Goal: Information Seeking & Learning: Learn about a topic

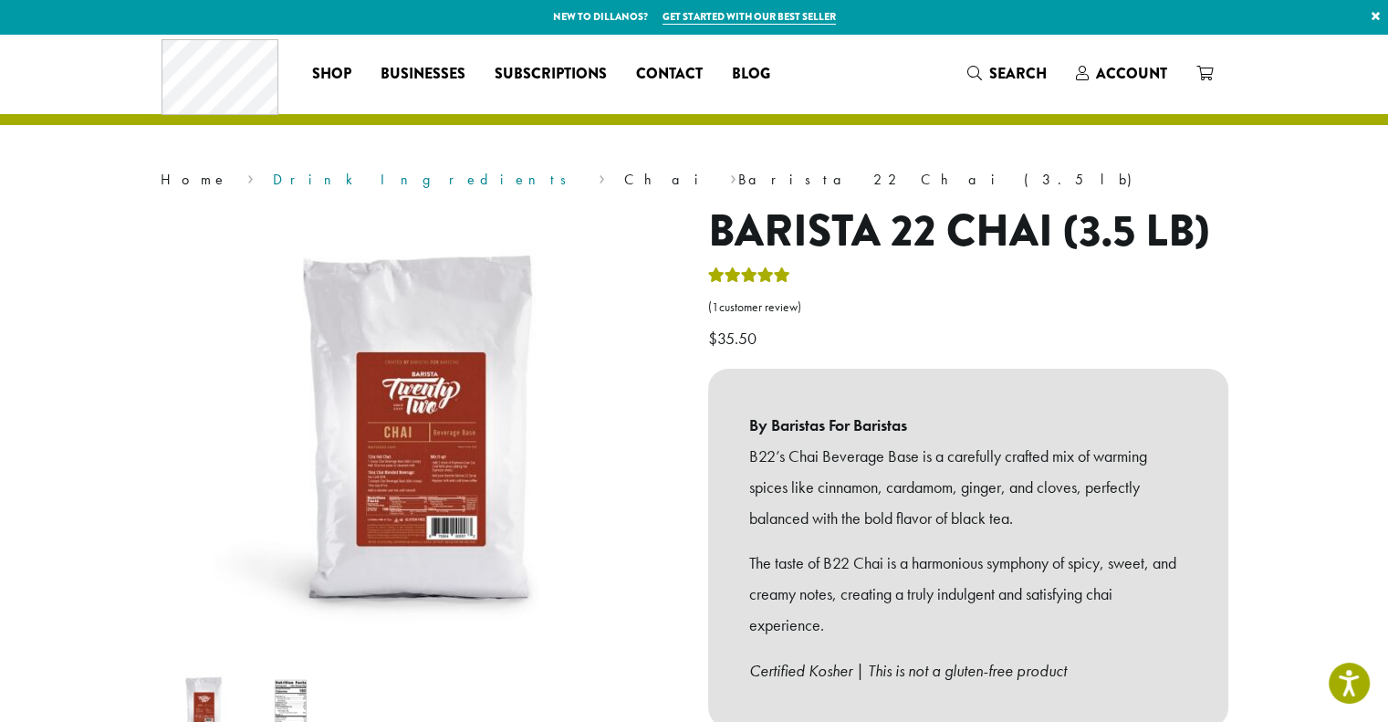
click at [276, 174] on link "Drink Ingredients" at bounding box center [426, 179] width 306 height 19
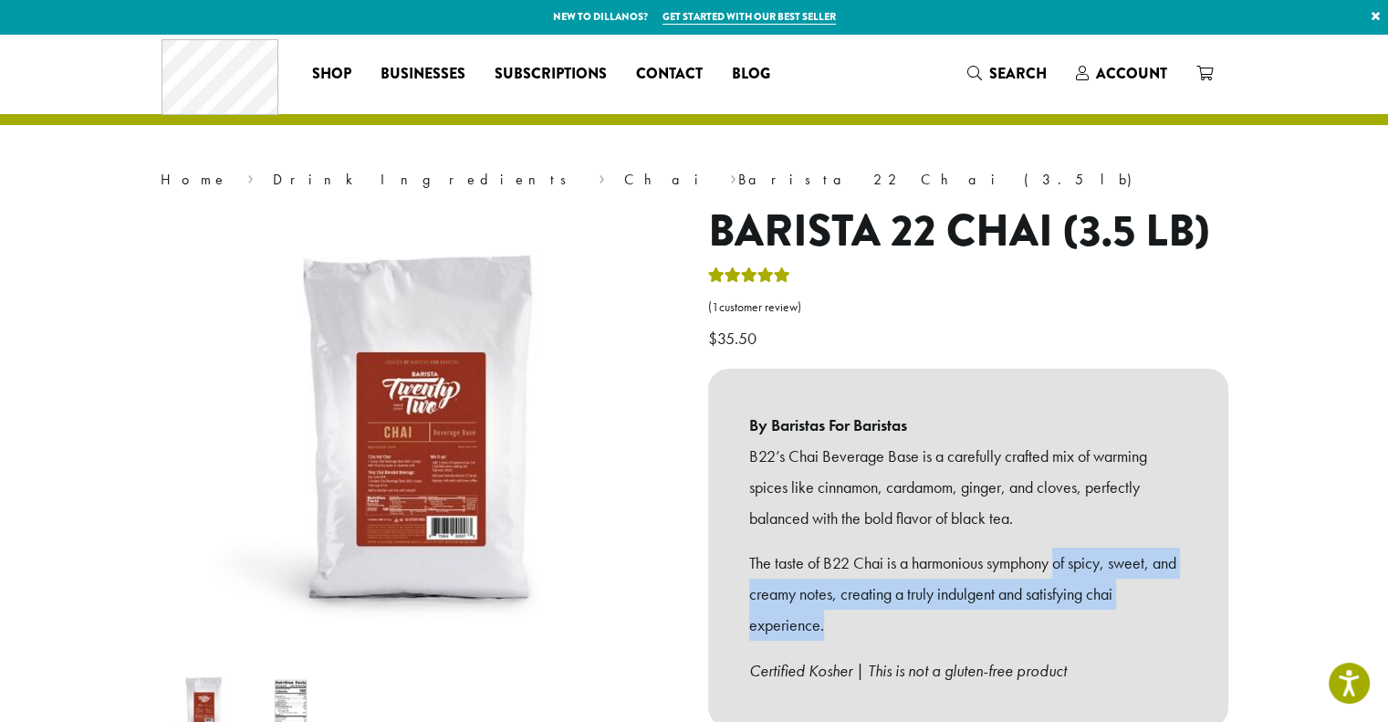
drag, startPoint x: 1063, startPoint y: 568, endPoint x: 1068, endPoint y: 613, distance: 45.0
click at [1068, 613] on p "The taste of B22 Chai is a harmonious symphony of spicy, sweet, and creamy note…" at bounding box center [968, 594] width 438 height 92
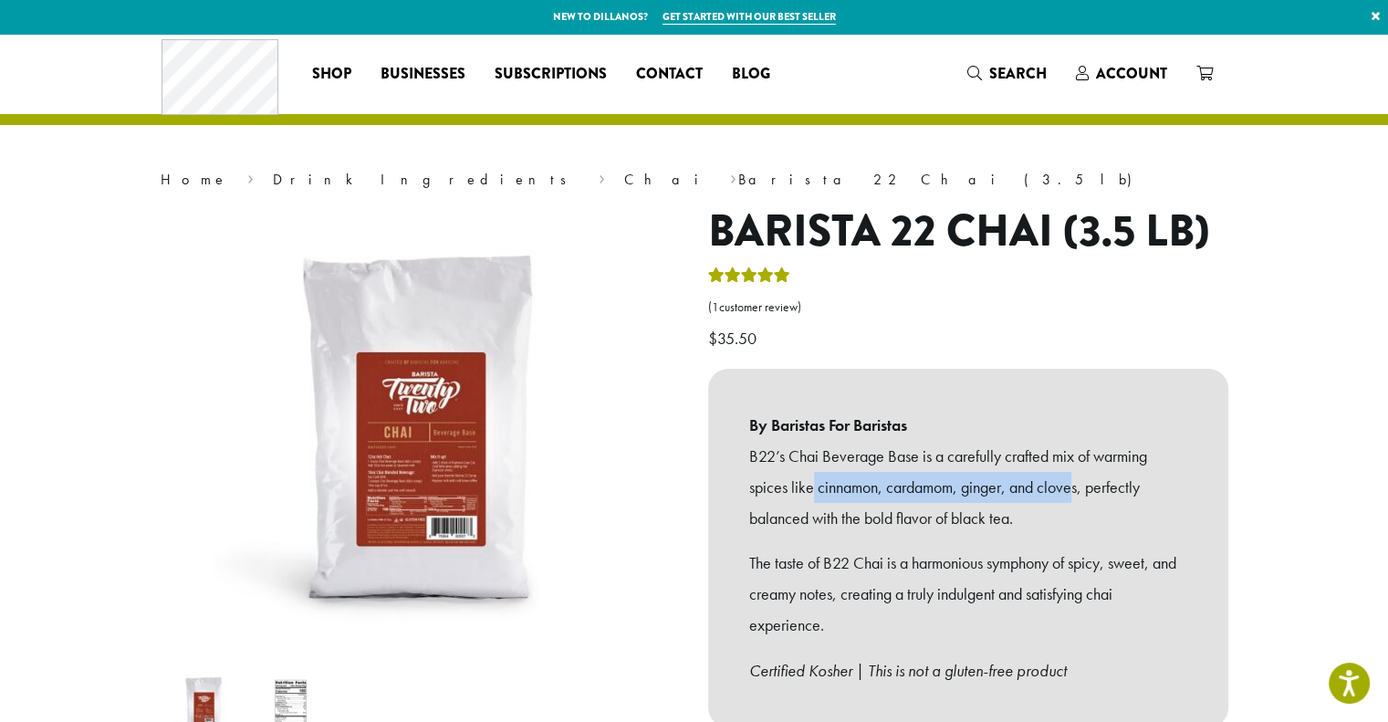
drag, startPoint x: 811, startPoint y: 479, endPoint x: 1076, endPoint y: 496, distance: 266.1
click at [1076, 496] on p "B22’s Chai Beverage Base is a carefully crafted mix of warming spices like cinn…" at bounding box center [968, 487] width 438 height 92
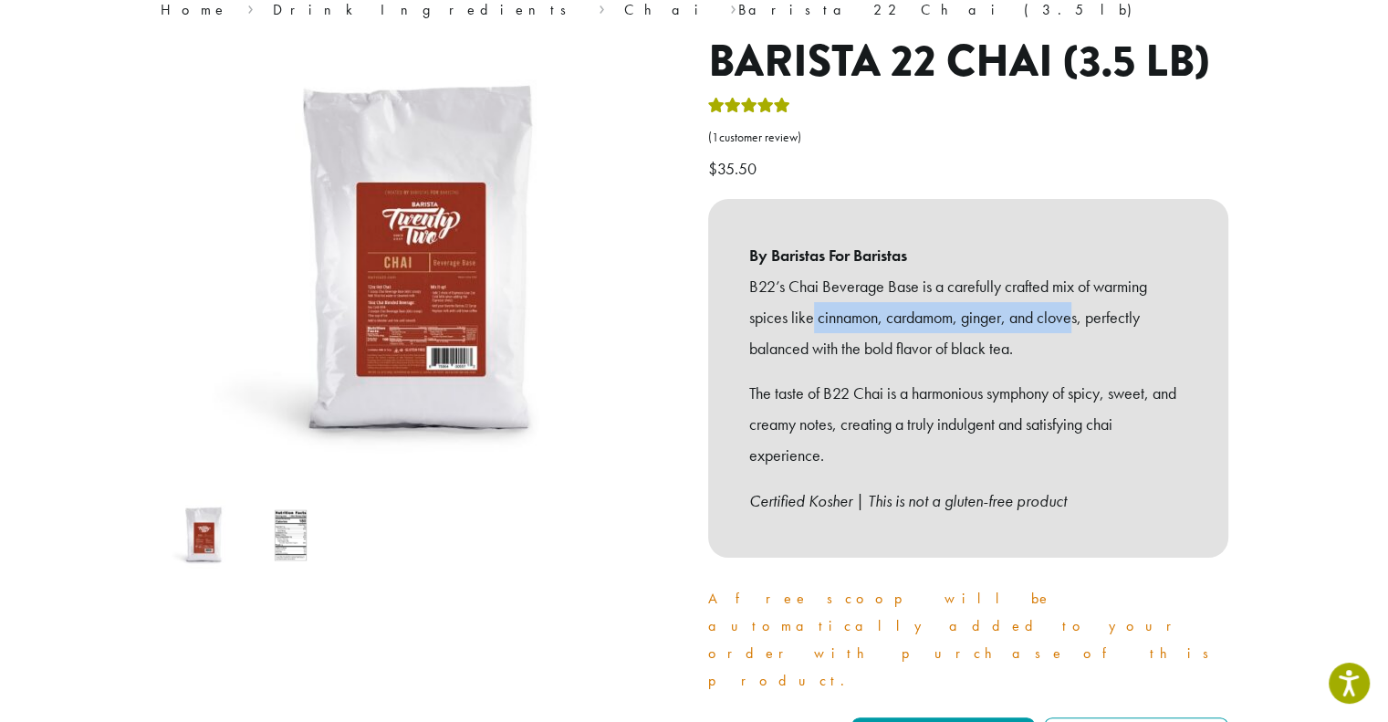
scroll to position [183, 0]
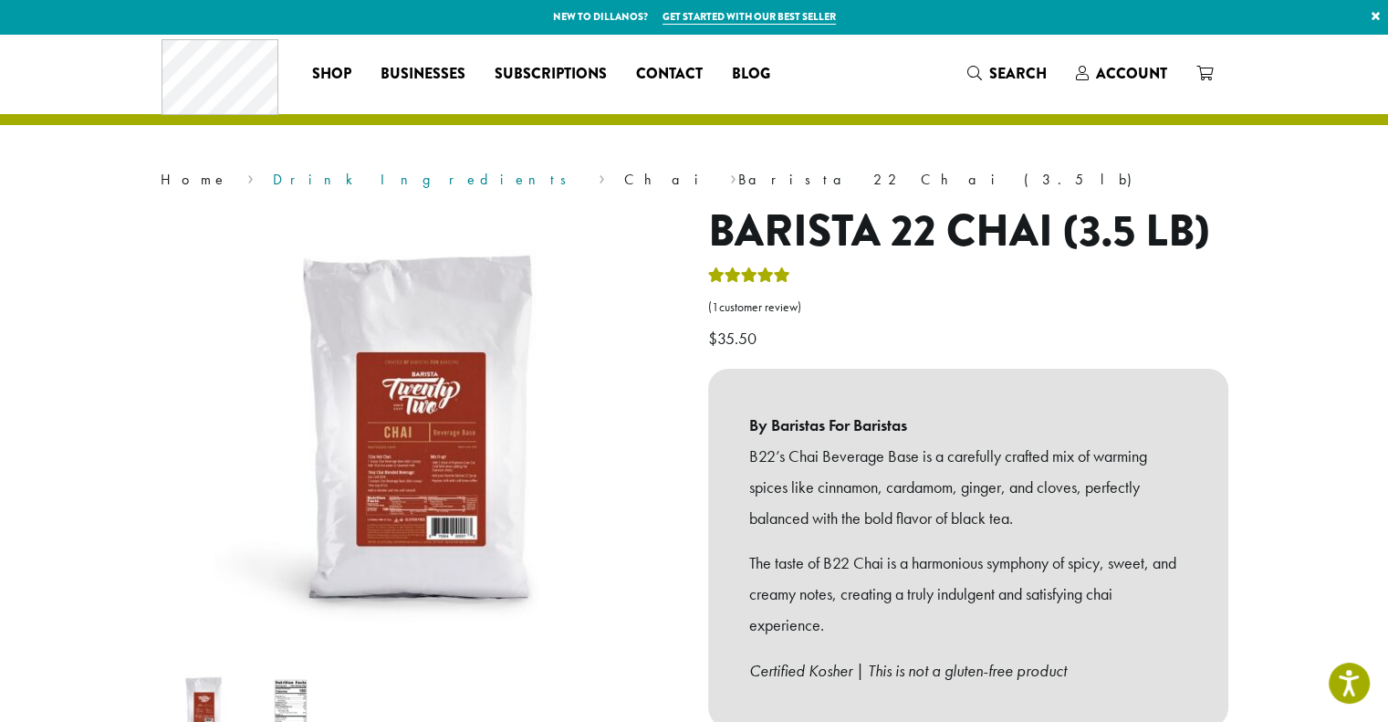
click at [273, 174] on link "Drink Ingredients" at bounding box center [426, 179] width 306 height 19
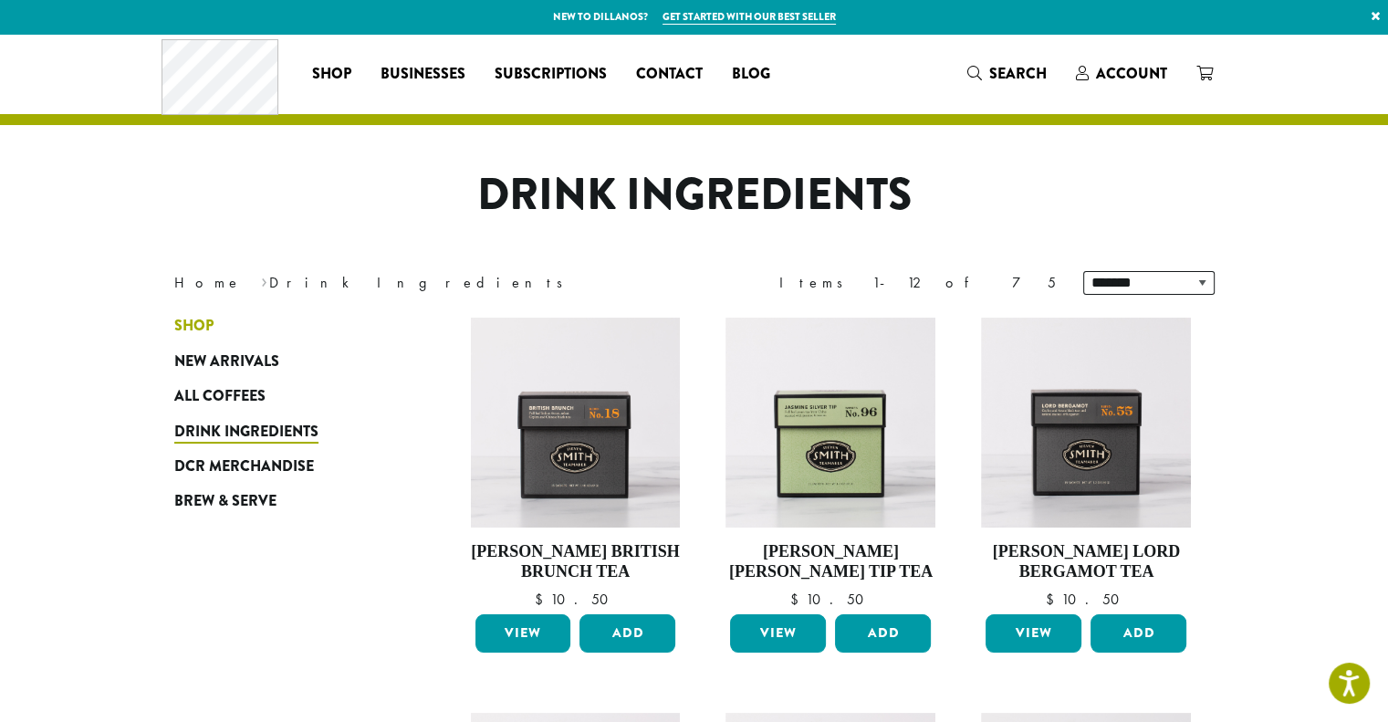
click at [191, 317] on span "Shop" at bounding box center [193, 326] width 39 height 23
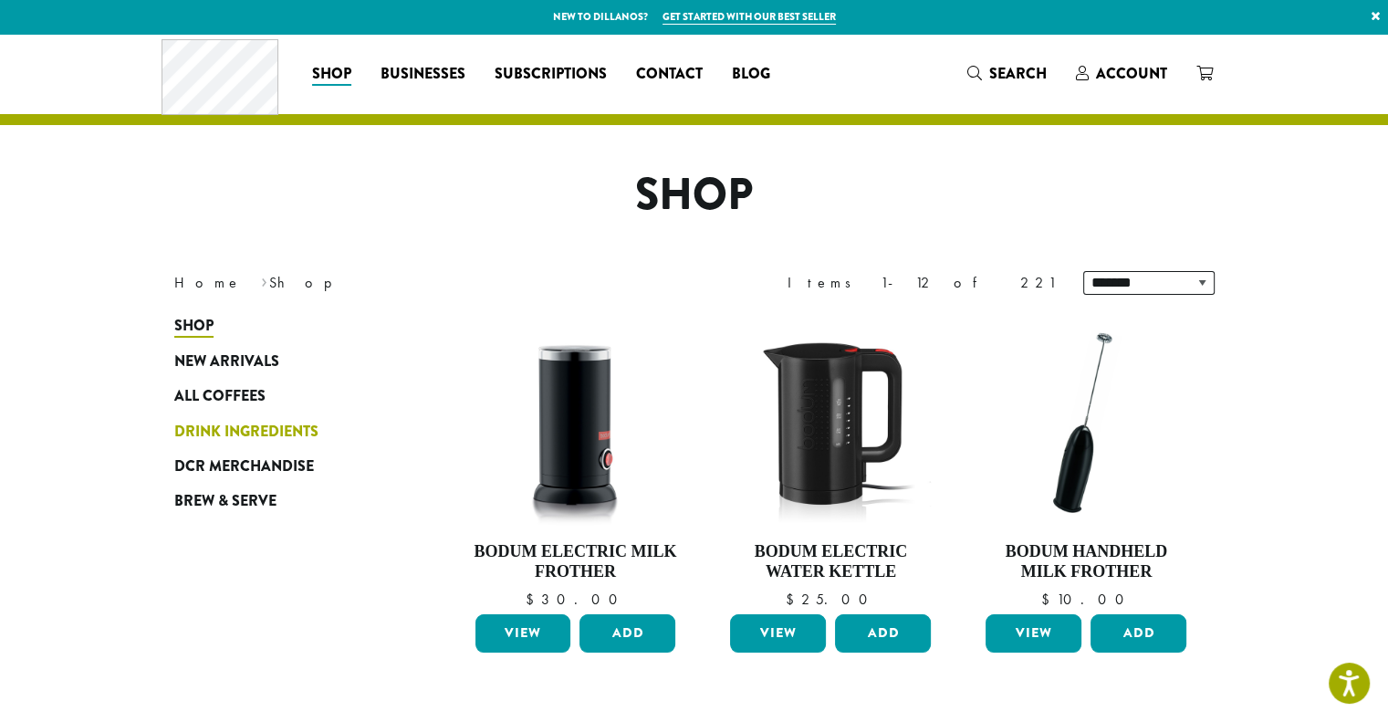
click at [232, 432] on span "Drink Ingredients" at bounding box center [246, 432] width 144 height 23
